Goal: Use online tool/utility

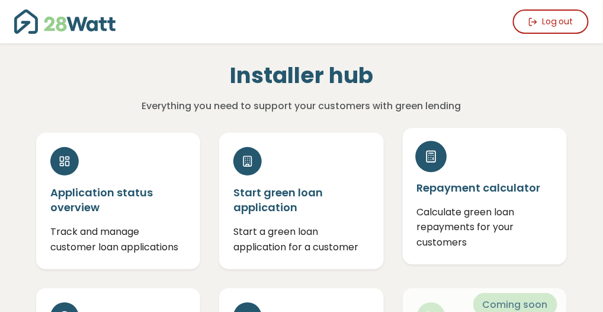
drag, startPoint x: 492, startPoint y: 207, endPoint x: 427, endPoint y: 163, distance: 78.1
click at [427, 163] on div at bounding box center [431, 155] width 31 height 31
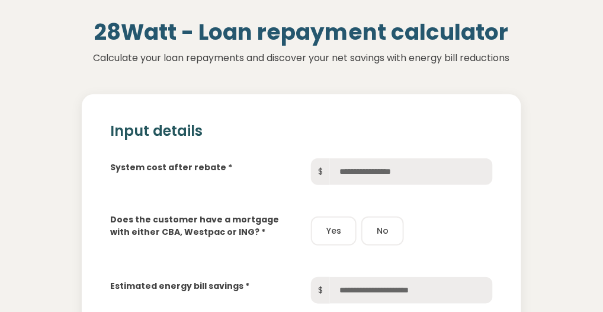
scroll to position [80, 0]
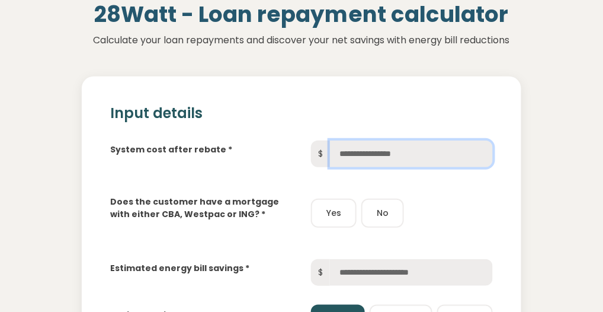
click at [349, 157] on input "text" at bounding box center [411, 153] width 163 height 27
type input "******"
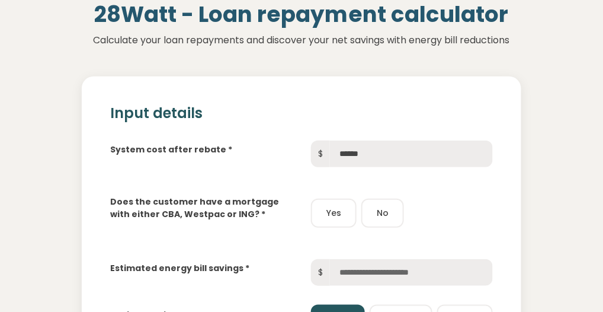
click at [336, 213] on button "Yes" at bounding box center [334, 213] width 46 height 29
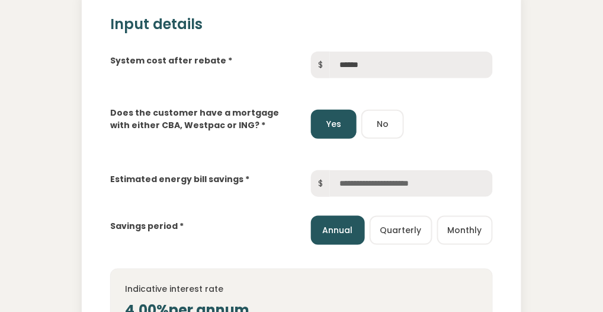
scroll to position [202, 0]
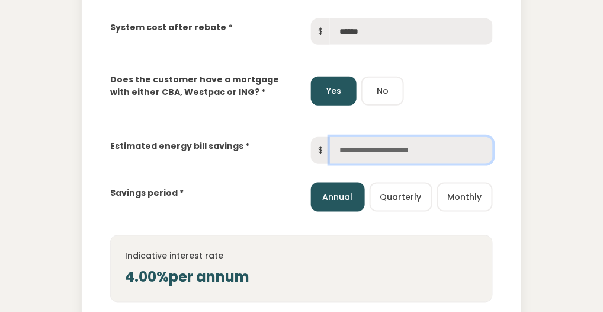
click at [343, 148] on input "text" at bounding box center [411, 150] width 163 height 27
type input "******"
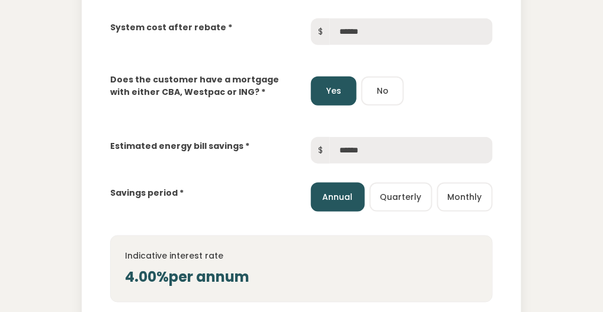
click at [467, 194] on button "Monthly" at bounding box center [465, 197] width 56 height 29
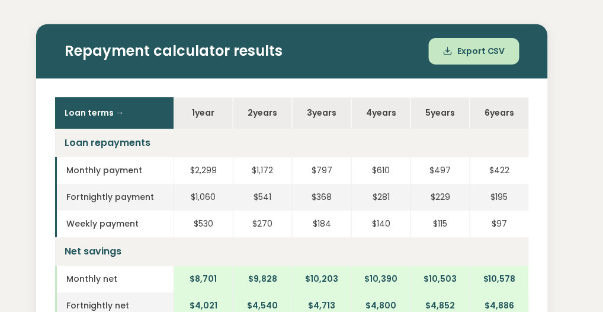
scroll to position [546, 0]
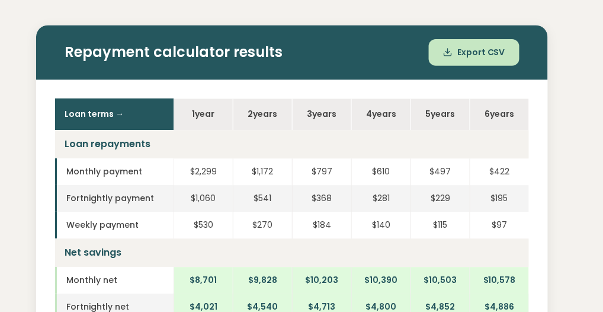
click at [138, 127] on th "Loan terms →" at bounding box center [114, 113] width 119 height 31
click at [138, 123] on th "Loan terms →" at bounding box center [114, 113] width 119 height 31
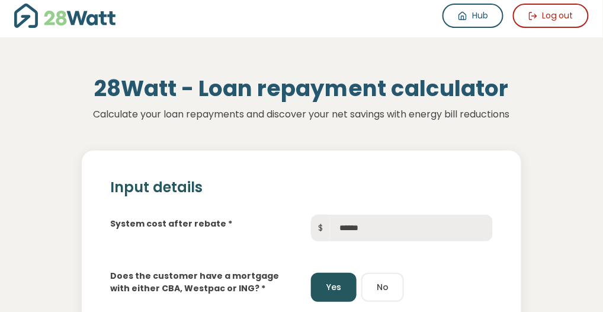
scroll to position [0, 0]
